Goal: Navigation & Orientation: Find specific page/section

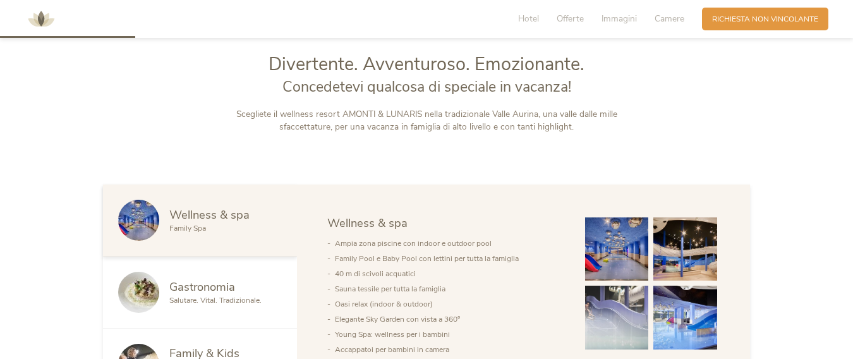
scroll to position [505, 0]
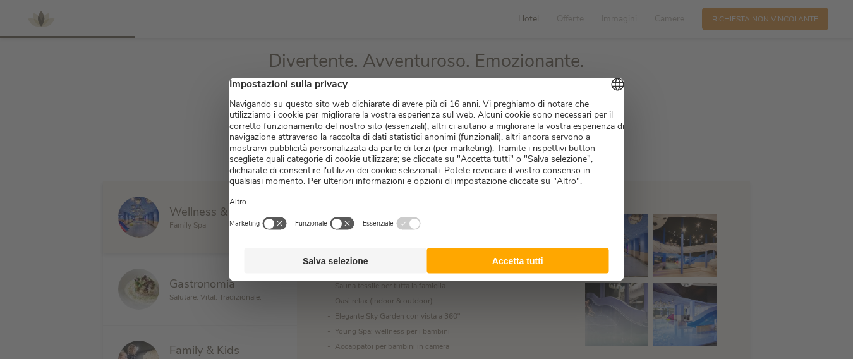
click at [475, 272] on button "Accetta tutti" at bounding box center [517, 260] width 183 height 25
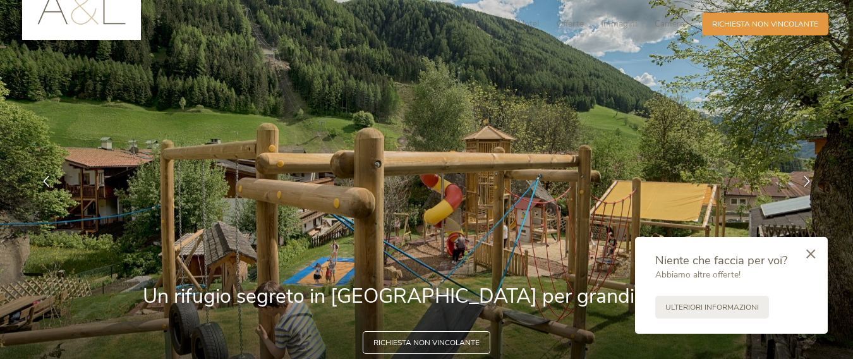
scroll to position [0, 0]
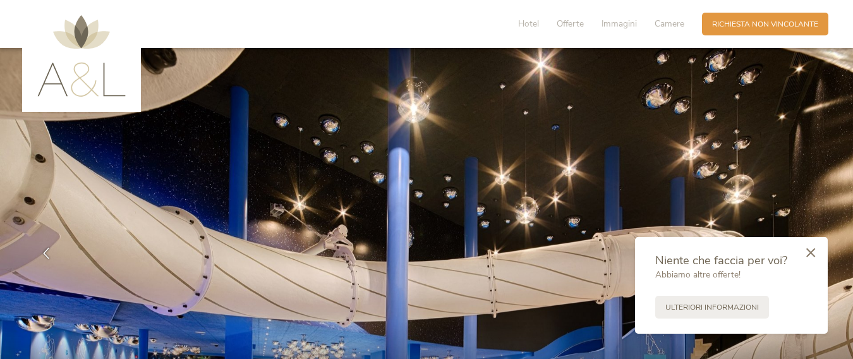
click at [807, 255] on icon at bounding box center [810, 252] width 9 height 9
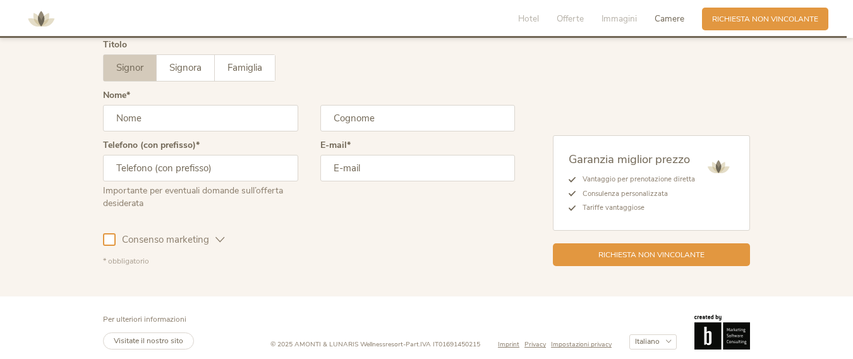
scroll to position [3182, 0]
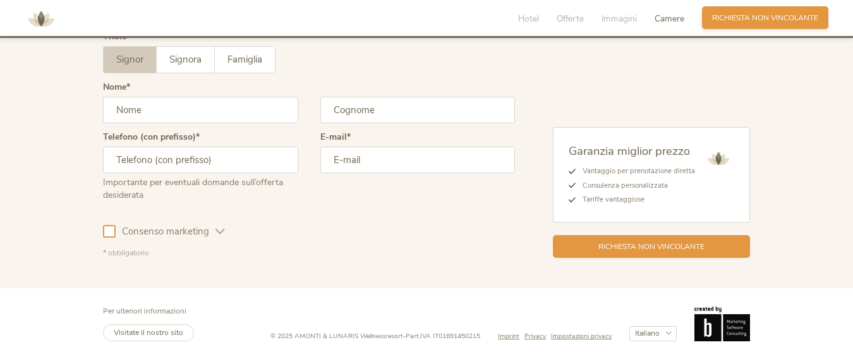
click at [743, 23] on div "Richiesta Richiesta non vincolante" at bounding box center [765, 17] width 126 height 23
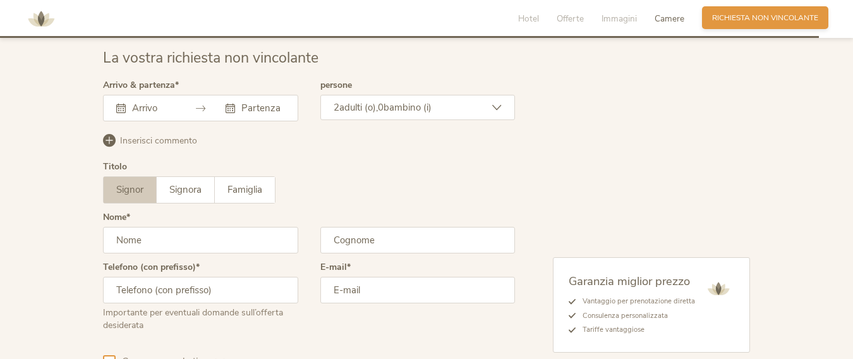
scroll to position [3049, 0]
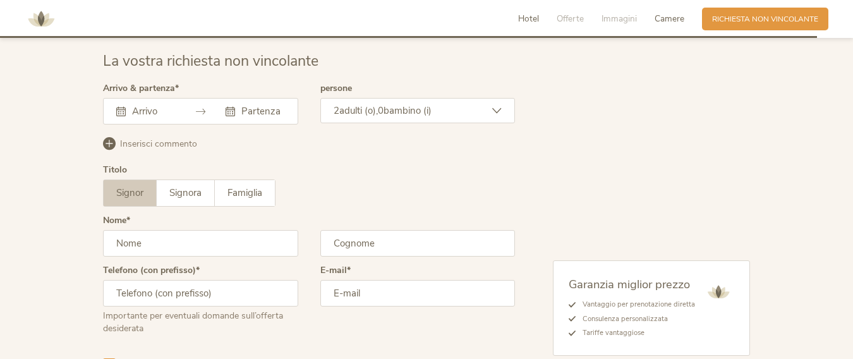
click at [531, 18] on span "Hotel" at bounding box center [528, 19] width 21 height 12
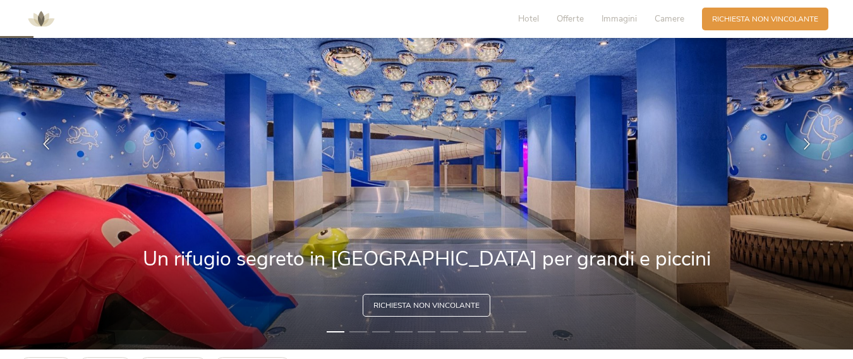
scroll to position [0, 0]
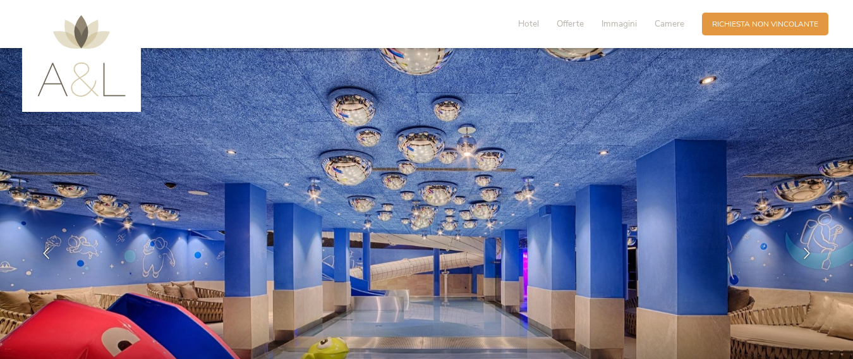
click at [76, 38] on img at bounding box center [81, 55] width 88 height 81
click at [79, 84] on img at bounding box center [81, 55] width 88 height 81
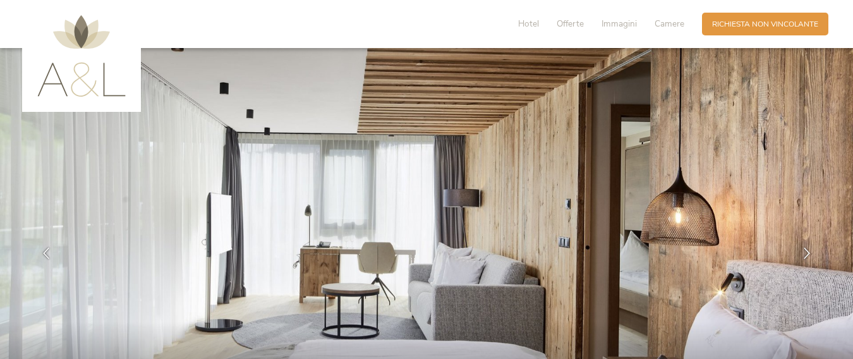
click at [81, 45] on img at bounding box center [81, 55] width 88 height 81
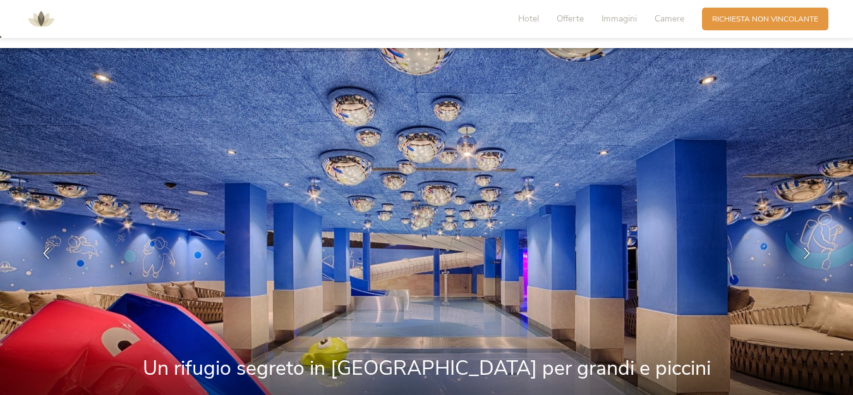
scroll to position [316, 0]
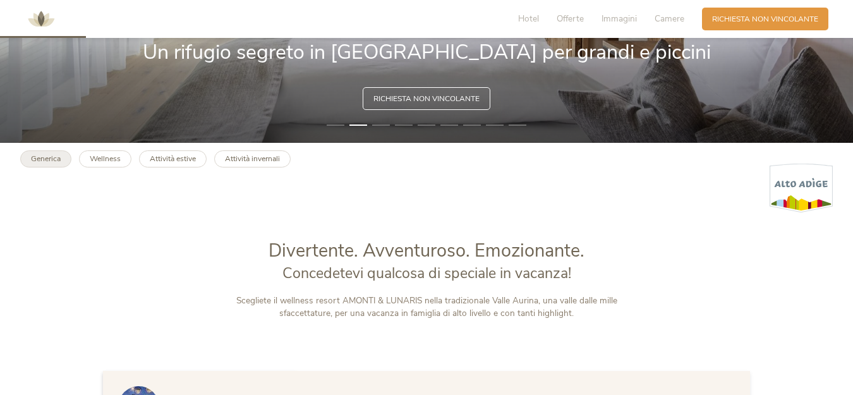
click at [44, 157] on b "Generica" at bounding box center [46, 159] width 30 height 10
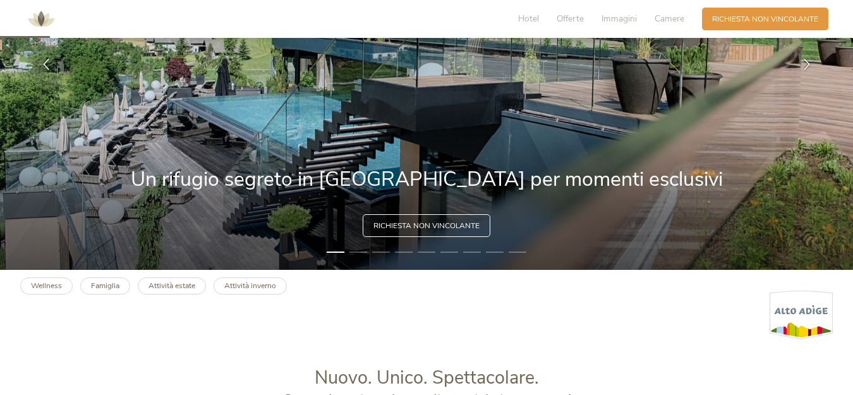
scroll to position [190, 0]
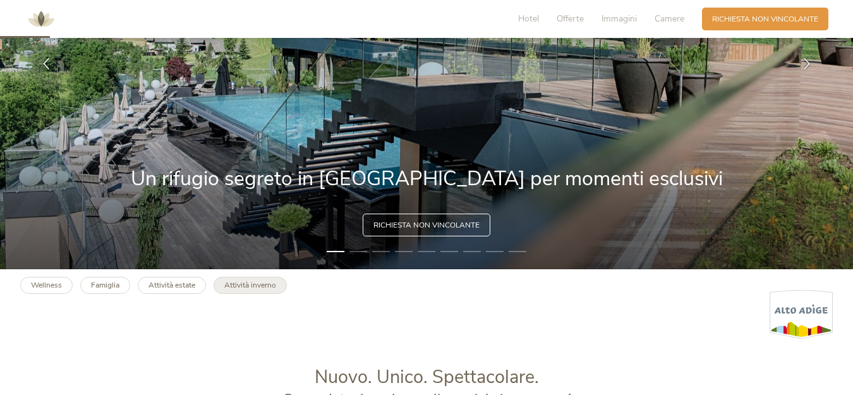
click at [247, 285] on b "Attività inverno" at bounding box center [250, 285] width 52 height 10
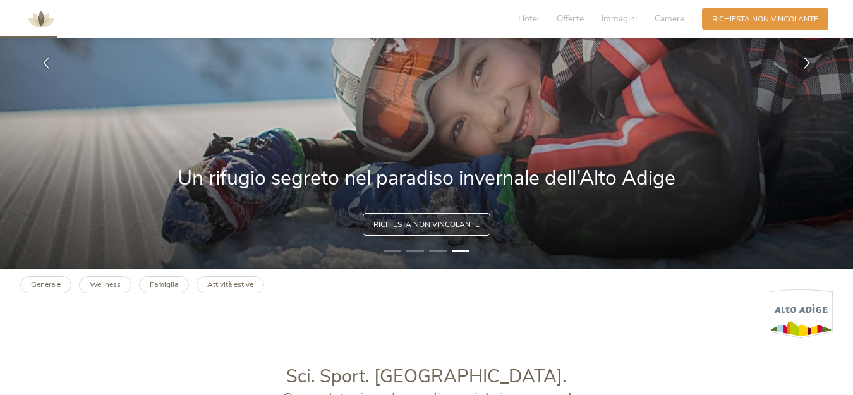
scroll to position [190, 0]
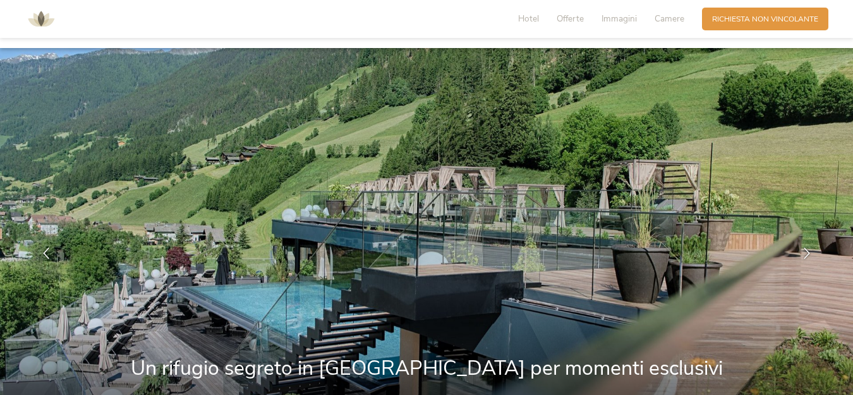
scroll to position [190, 0]
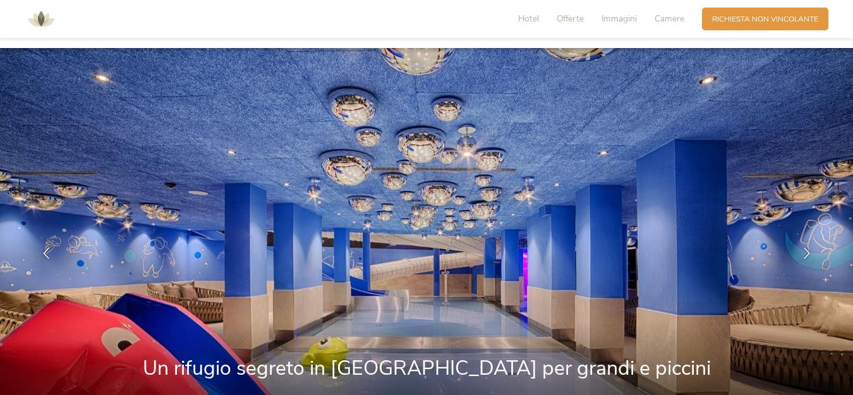
scroll to position [316, 0]
